Goal: Task Accomplishment & Management: Complete application form

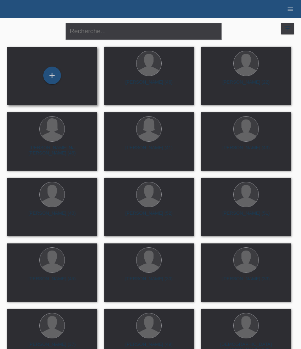
click at [61, 77] on div "+" at bounding box center [52, 76] width 79 height 19
click at [46, 77] on div "+" at bounding box center [52, 76] width 18 height 18
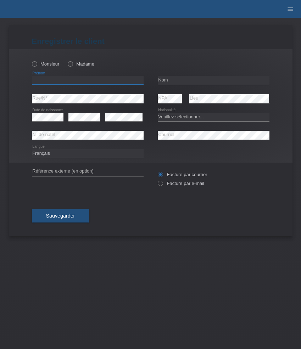
click at [67, 81] on input "text" at bounding box center [88, 80] width 112 height 9
paste input "Tiziana"
type input "Tiziana"
click at [73, 70] on div "Monsieur Madame" at bounding box center [88, 64] width 112 height 15
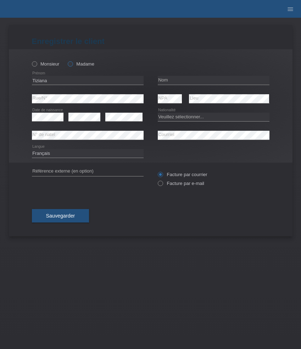
click at [75, 67] on label "Madame" at bounding box center [81, 63] width 27 height 5
click at [72, 66] on input "Madame" at bounding box center [70, 63] width 5 height 5
radio input "true"
click at [176, 78] on input "text" at bounding box center [214, 80] width 112 height 9
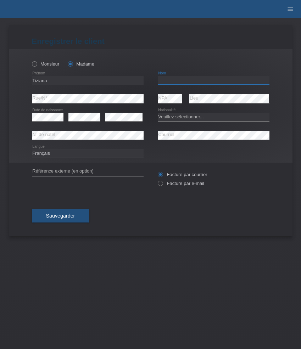
paste input "Crameri"
type input "Crameri"
click at [179, 120] on select "Veuillez sélectionner... Suisse Allemagne Autriche Liechtenstein ------------ A…" at bounding box center [214, 117] width 112 height 9
click at [201, 118] on select "Veuillez sélectionner... Suisse Allemagne Autriche Liechtenstein ------------ A…" at bounding box center [214, 117] width 112 height 9
select select "CH"
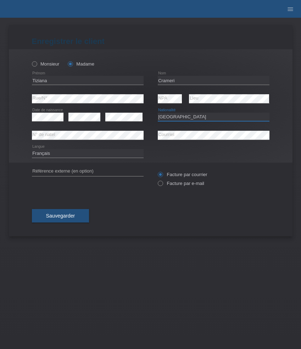
click at [158, 113] on select "Veuillez sélectionner... Suisse Allemagne Autriche Liechtenstein ------------ A…" at bounding box center [214, 117] width 112 height 9
click at [179, 186] on label "Facture par e-mail" at bounding box center [181, 183] width 46 height 5
click at [162, 187] on input "Facture par e-mail" at bounding box center [160, 185] width 5 height 9
radio input "true"
click at [79, 216] on button "Sauvegarder" at bounding box center [60, 215] width 57 height 13
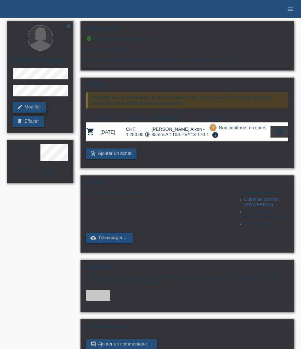
click at [35, 107] on link "edit Modifier" at bounding box center [29, 107] width 33 height 11
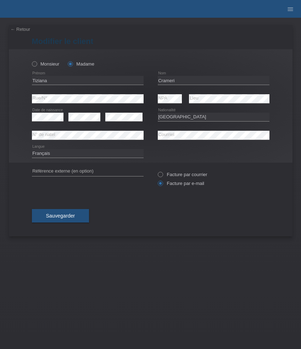
select select "CH"
click at [73, 155] on select "Deutsch Français Italiano English" at bounding box center [88, 153] width 112 height 9
select select "de"
click at [32, 149] on select "Deutsch Français Italiano English" at bounding box center [88, 153] width 112 height 9
click at [68, 215] on span "Sauvegarder" at bounding box center [60, 216] width 29 height 6
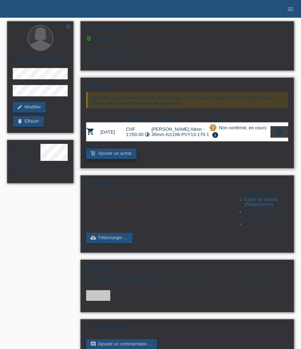
click at [117, 159] on link "add_shopping_cart Ajouter un achat" at bounding box center [111, 153] width 50 height 11
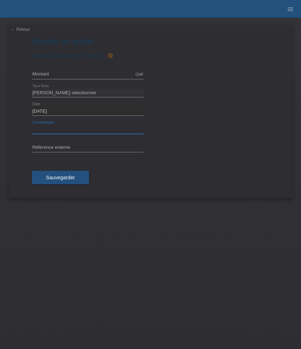
click at [67, 130] on input "text" at bounding box center [88, 129] width 112 height 9
paste input "[PERSON_NAME] Aikon - 35mm AI6006-PVY13-170-1"
type input "[PERSON_NAME] Aikon - 35mm AI6006-PVY13-170-1"
click at [67, 74] on input "text" at bounding box center [88, 74] width 112 height 9
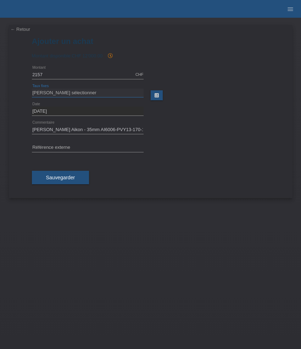
type input "2157.00"
click at [76, 92] on select "Veuillez sélectionner 6 versements 12 versements 24 versements 36 versements 48…" at bounding box center [88, 93] width 112 height 9
click at [88, 91] on select "Veuillez sélectionner 6 versements 12 versements 24 versements 36 versements 48…" at bounding box center [88, 93] width 112 height 9
select select "626"
click at [32, 89] on select "Veuillez sélectionner 6 versements 12 versements 24 versements 36 versements 48…" at bounding box center [88, 93] width 112 height 9
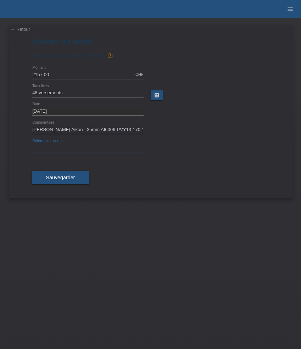
click at [91, 149] on input "text" at bounding box center [88, 148] width 112 height 9
paste input "532958"
type input "532958"
click at [63, 179] on span "Sauvegarder" at bounding box center [60, 178] width 29 height 6
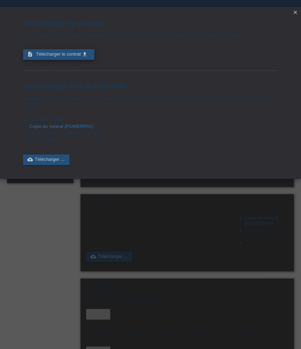
click at [47, 57] on span "Télécharger le contrat" at bounding box center [58, 53] width 45 height 5
click at [294, 13] on icon "close" at bounding box center [295, 13] width 6 height 6
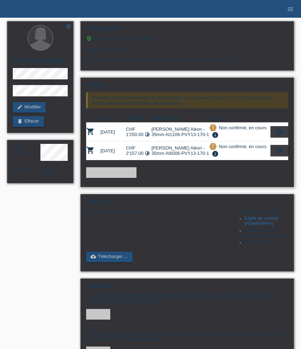
click at [279, 135] on icon "settings" at bounding box center [279, 132] width 8 height 8
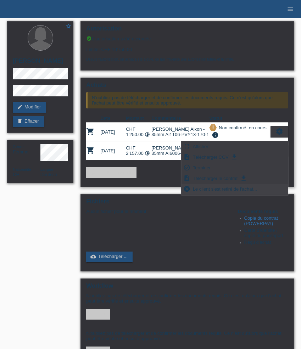
click at [230, 188] on span "Le client s'est retiré de l'achat..." at bounding box center [225, 189] width 66 height 9
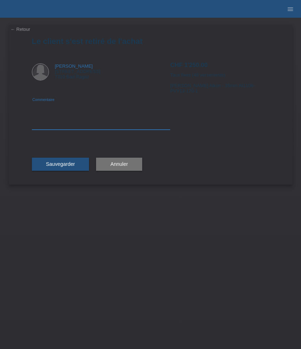
click at [79, 124] on textarea at bounding box center [101, 115] width 139 height 27
type textarea "Changement de référence"
click at [73, 164] on span "Sauvegarder" at bounding box center [60, 164] width 29 height 6
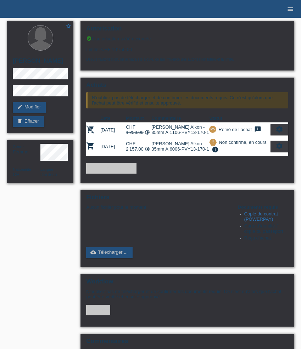
click at [291, 8] on icon "menu" at bounding box center [290, 9] width 7 height 7
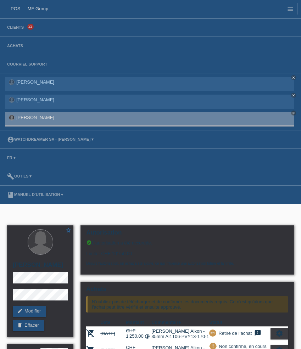
click at [18, 31] on li "Clients 22" at bounding box center [150, 27] width 301 height 18
click at [18, 42] on li "Achats" at bounding box center [150, 46] width 301 height 18
click at [17, 49] on li "Achats" at bounding box center [150, 46] width 301 height 18
click at [17, 47] on link "Achats" at bounding box center [15, 46] width 23 height 4
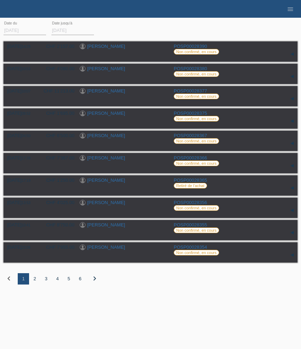
click at [34, 284] on div "2" at bounding box center [34, 278] width 11 height 11
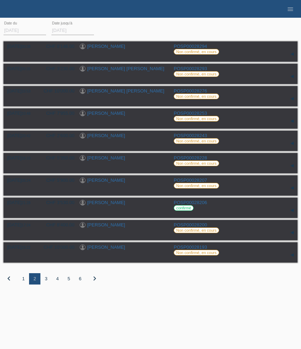
click at [46, 282] on div "3" at bounding box center [45, 278] width 11 height 11
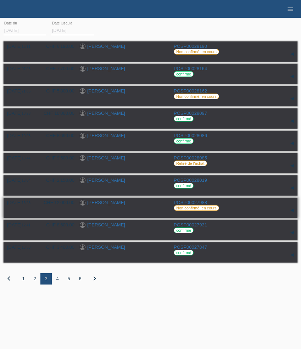
click at [107, 205] on link "Marijan Jugovic" at bounding box center [106, 202] width 38 height 5
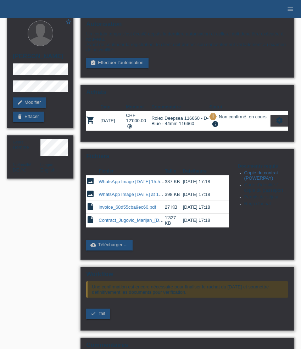
scroll to position [5, 0]
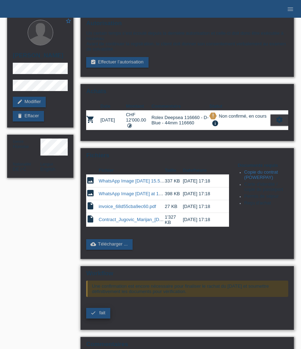
click at [105, 315] on span "fait" at bounding box center [102, 312] width 6 height 5
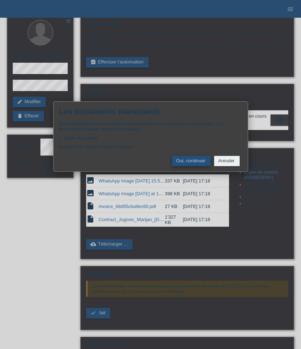
click at [188, 162] on button "Oui, continuer" at bounding box center [191, 161] width 39 height 10
